Goal: Book appointment/travel/reservation

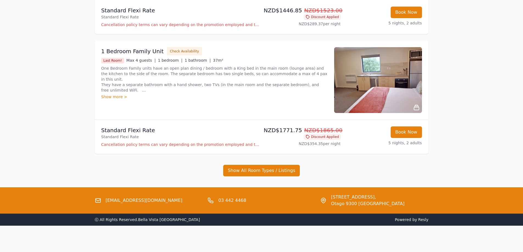
scroll to position [59, 0]
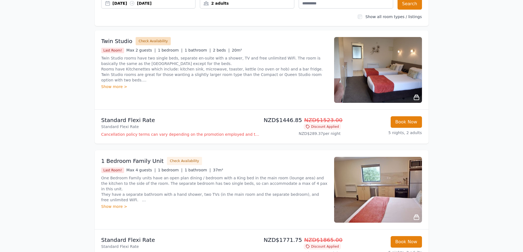
click at [158, 39] on button "Check Availability" at bounding box center [153, 41] width 35 height 8
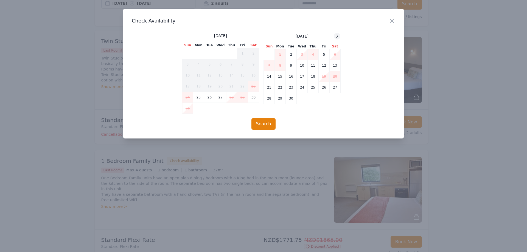
click at [336, 36] on icon at bounding box center [337, 36] width 4 height 4
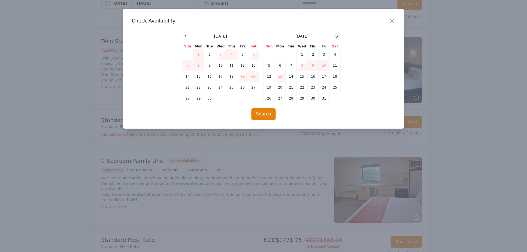
click at [336, 36] on icon at bounding box center [337, 36] width 4 height 4
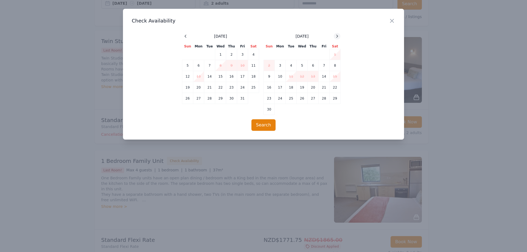
click at [336, 36] on icon at bounding box center [337, 36] width 4 height 4
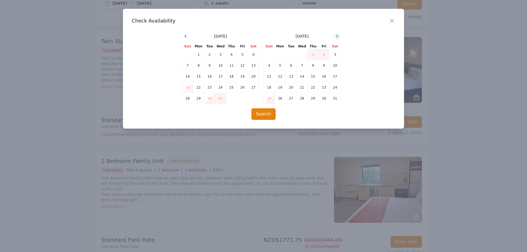
click at [336, 36] on icon at bounding box center [337, 36] width 4 height 4
click at [390, 22] on icon "button" at bounding box center [392, 21] width 7 height 7
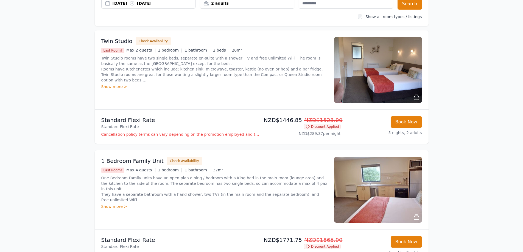
scroll to position [114, 0]
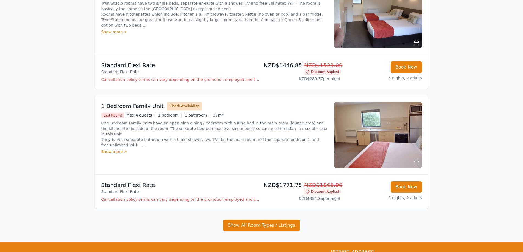
click at [176, 106] on button "Check Availability" at bounding box center [184, 106] width 35 height 8
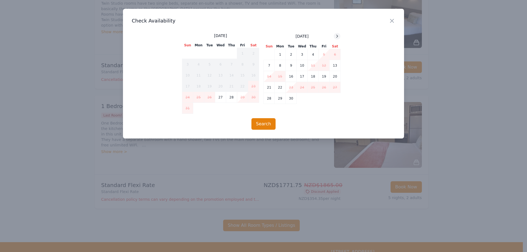
click at [339, 37] on icon at bounding box center [337, 36] width 4 height 4
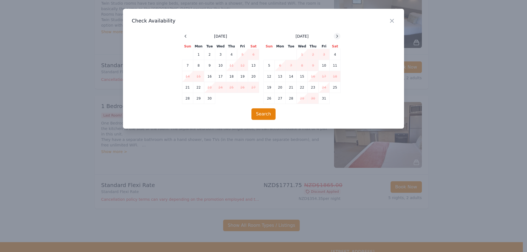
click at [339, 37] on icon at bounding box center [337, 36] width 4 height 4
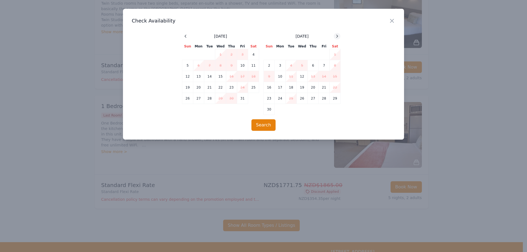
click at [339, 37] on icon at bounding box center [337, 36] width 4 height 4
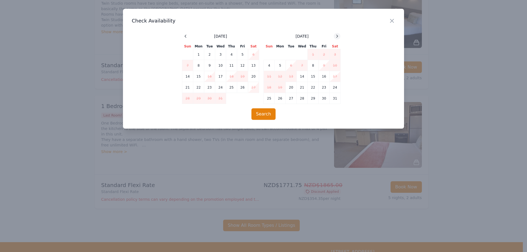
click at [339, 37] on icon at bounding box center [337, 36] width 4 height 4
click at [391, 23] on icon "button" at bounding box center [392, 21] width 7 height 7
